Goal: Task Accomplishment & Management: Use online tool/utility

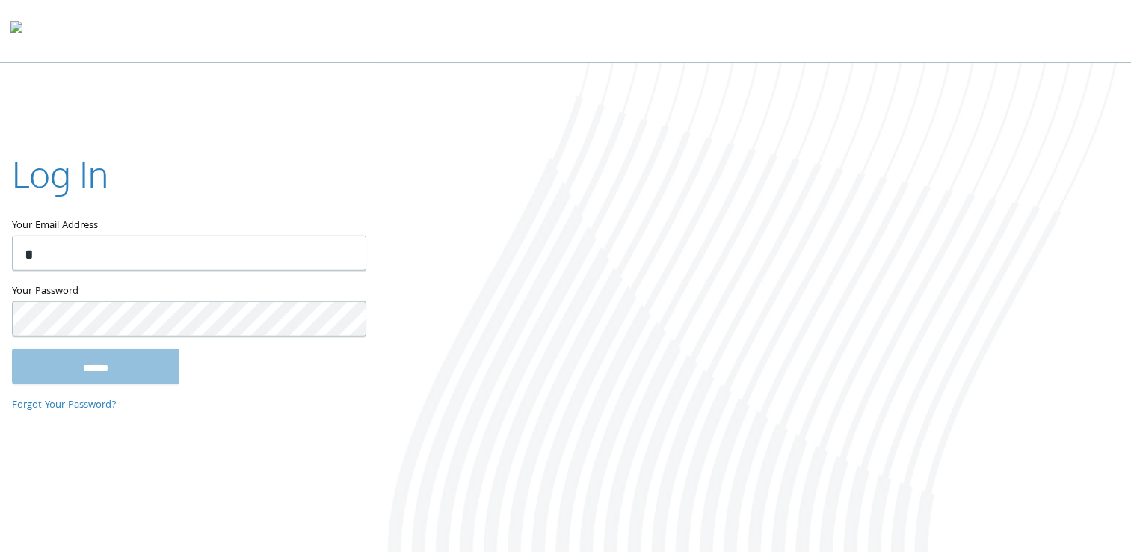
type input "**********"
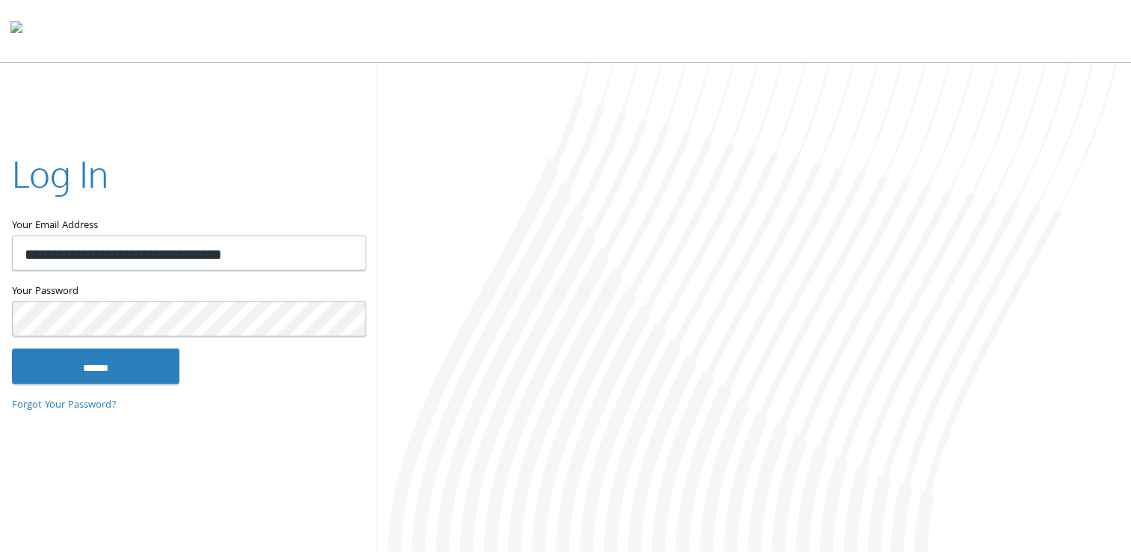
click at [12, 348] on input "******" at bounding box center [95, 366] width 167 height 36
